Goal: Transaction & Acquisition: Download file/media

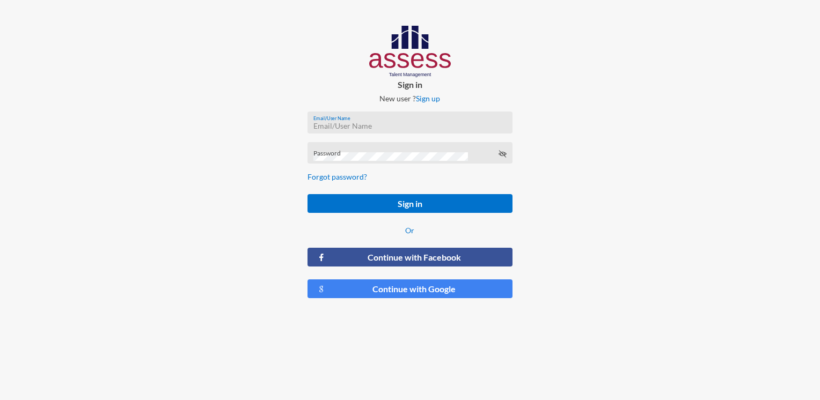
click at [394, 126] on input "Email/User Name" at bounding box center [409, 126] width 193 height 9
paste input "HAH – Talent Map"
type input "HAH – Talent Map"
click at [378, 150] on div "Password" at bounding box center [409, 156] width 193 height 16
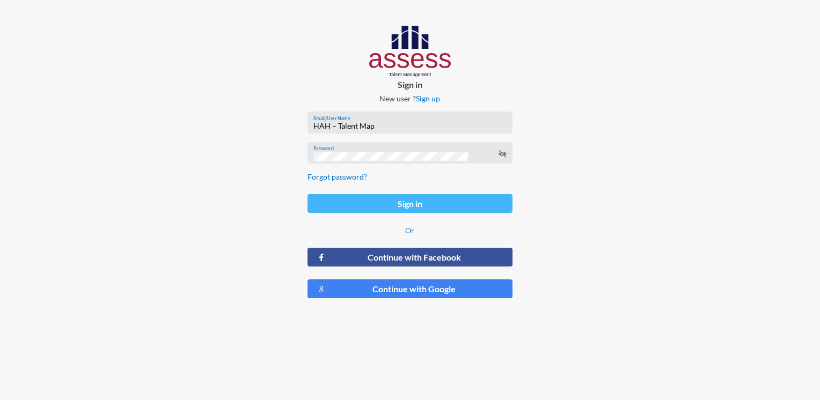
click at [424, 211] on button "Sign in" at bounding box center [410, 203] width 204 height 19
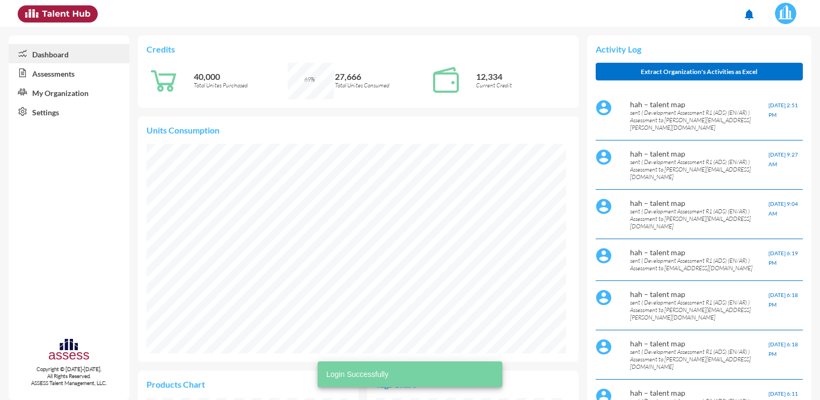
scroll to position [210, 419]
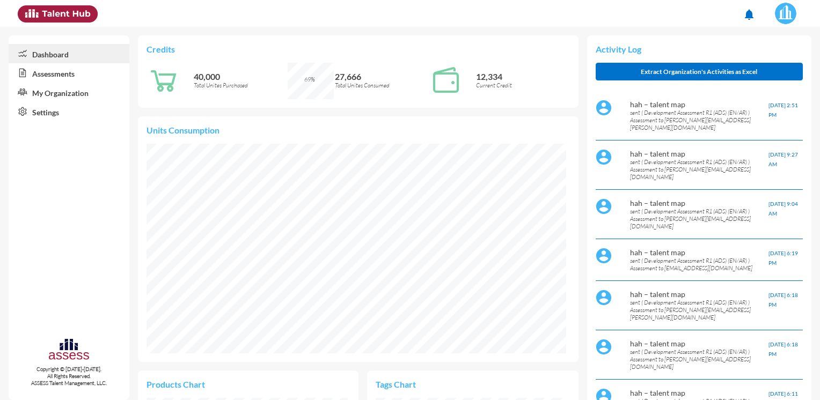
click at [36, 74] on link "Assessments" at bounding box center [69, 72] width 121 height 19
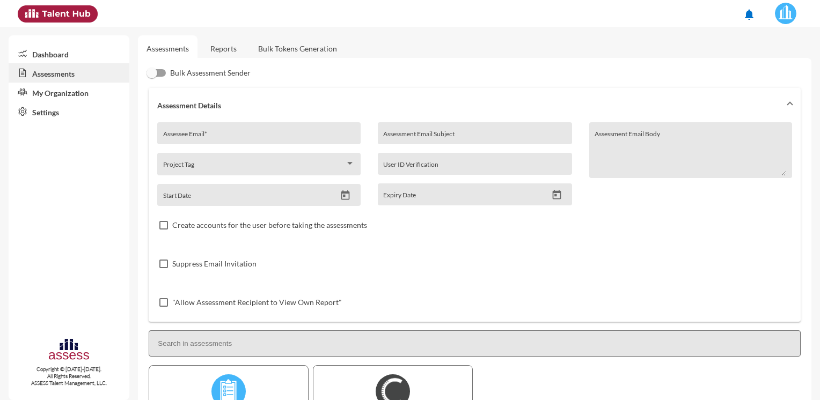
drag, startPoint x: 229, startPoint y: 50, endPoint x: 233, endPoint y: 57, distance: 8.5
click at [229, 50] on link "Reports" at bounding box center [223, 48] width 43 height 26
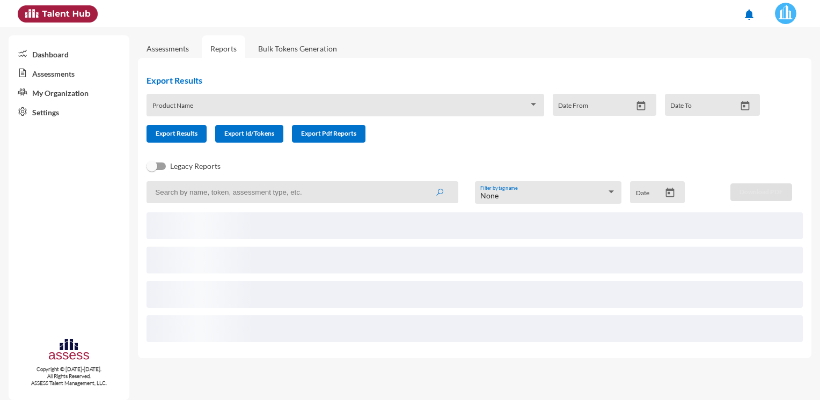
click at [206, 195] on input at bounding box center [303, 192] width 312 height 22
paste input "[PERSON_NAME][EMAIL_ADDRESS][DOMAIN_NAME]"
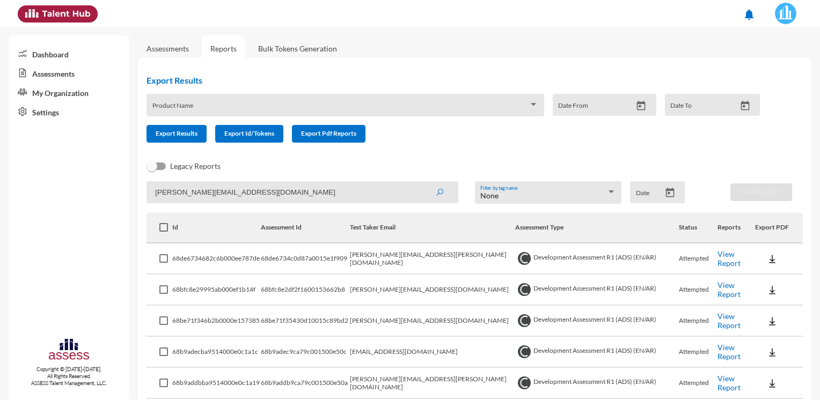
type input "[PERSON_NAME][EMAIL_ADDRESS][DOMAIN_NAME]"
click at [422, 182] on button "submit" at bounding box center [439, 191] width 34 height 19
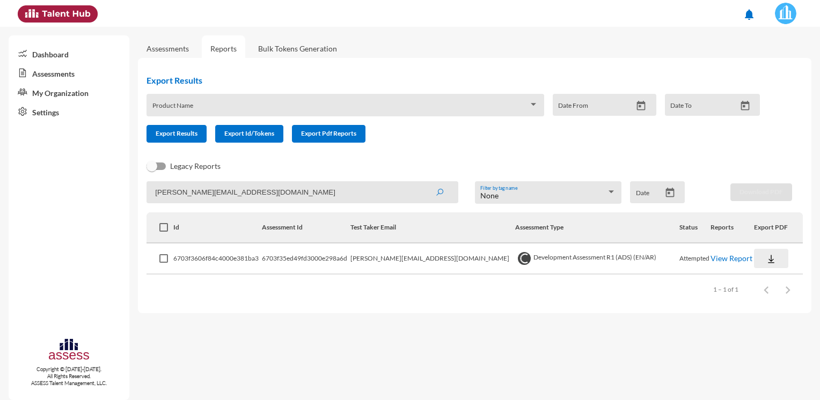
click at [767, 259] on img at bounding box center [771, 259] width 11 height 11
click at [786, 273] on button "OCM / EN" at bounding box center [783, 278] width 74 height 20
